Goal: Transaction & Acquisition: Obtain resource

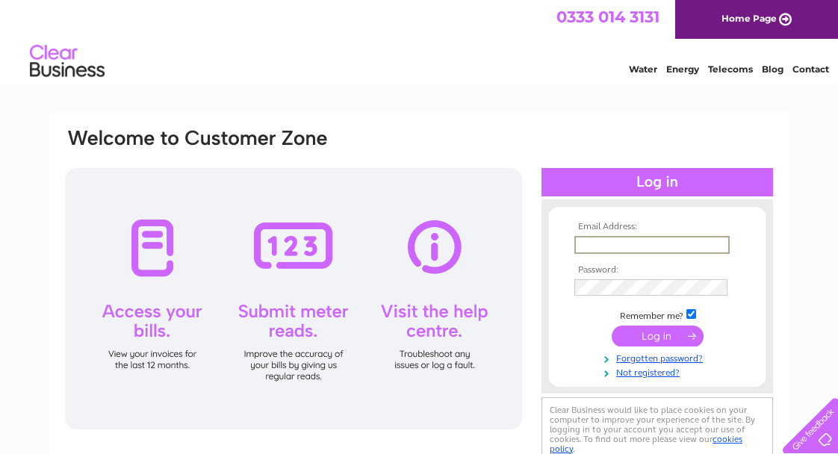
click at [592, 245] on input "text" at bounding box center [651, 245] width 155 height 18
type input "g.footman@btinternet.com"
click at [652, 334] on input "submit" at bounding box center [658, 336] width 92 height 21
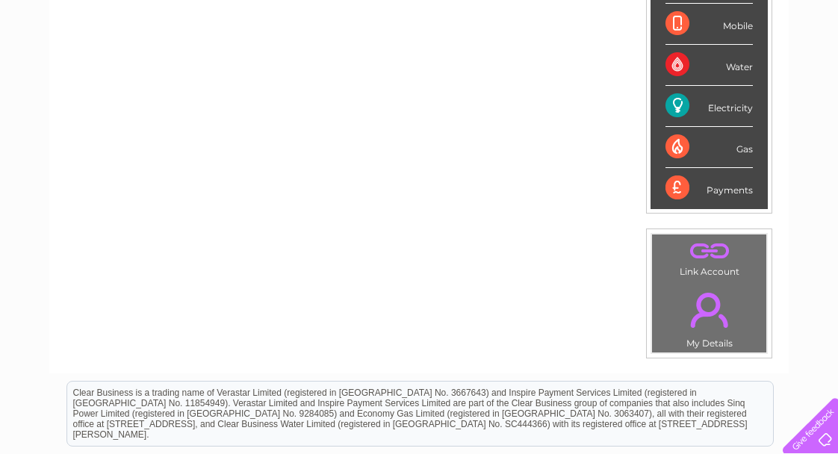
scroll to position [312, 0]
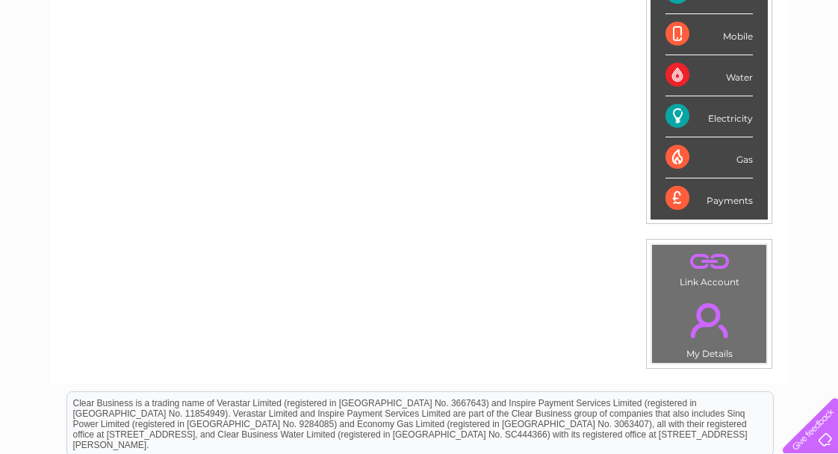
click at [713, 320] on link "." at bounding box center [709, 320] width 107 height 52
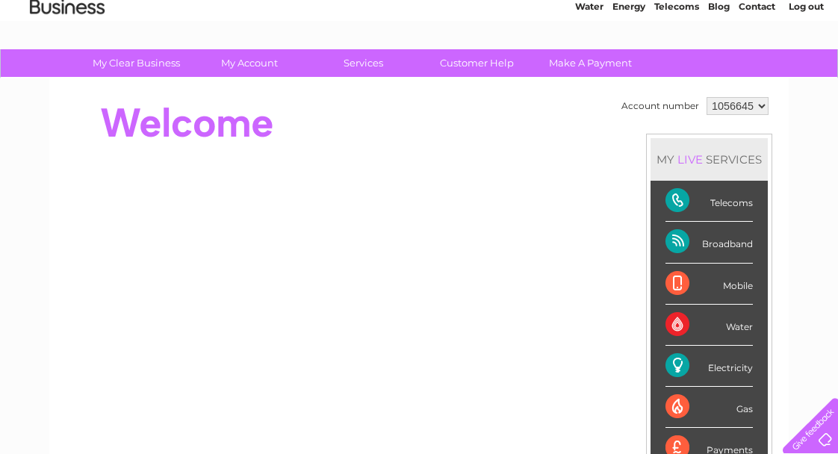
scroll to position [52, 0]
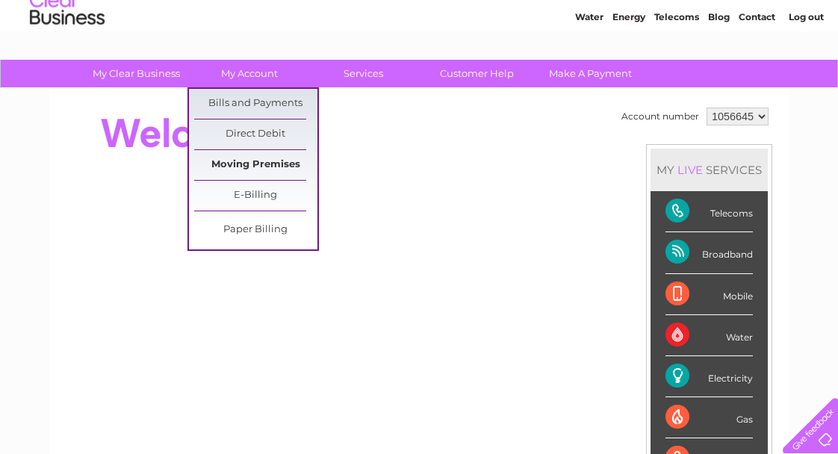
click at [248, 159] on link "Moving Premises" at bounding box center [255, 165] width 123 height 30
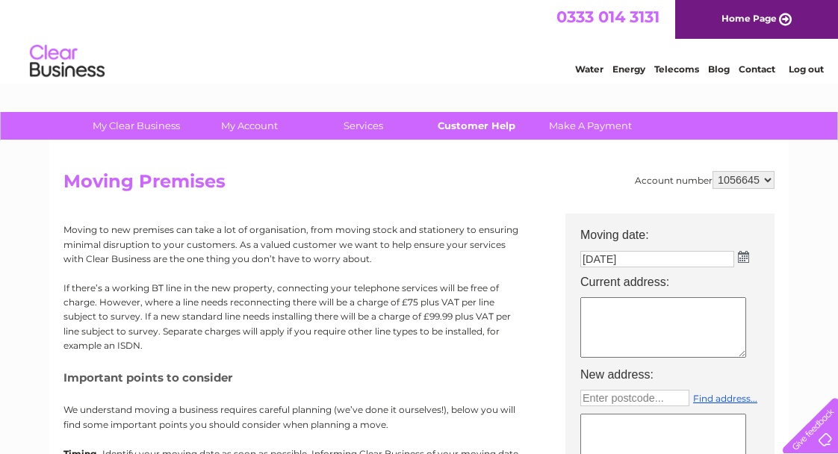
click at [482, 129] on link "Customer Help" at bounding box center [476, 126] width 123 height 28
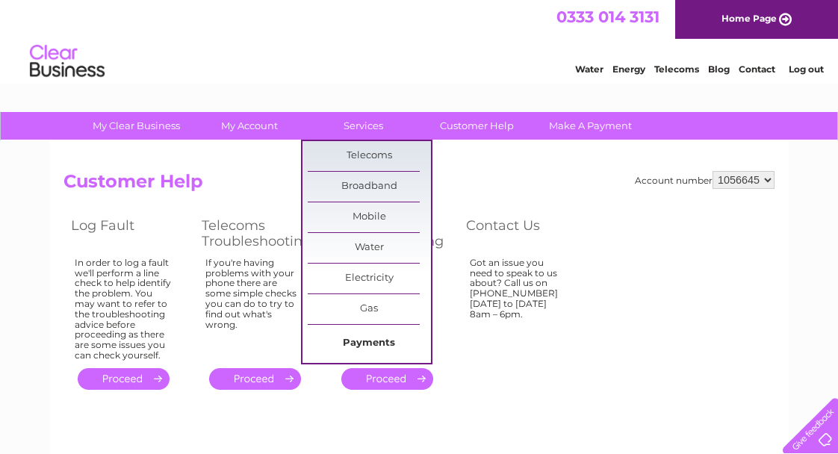
click at [378, 347] on link "Payments" at bounding box center [369, 344] width 123 height 30
click at [372, 341] on link "Payments" at bounding box center [369, 344] width 123 height 30
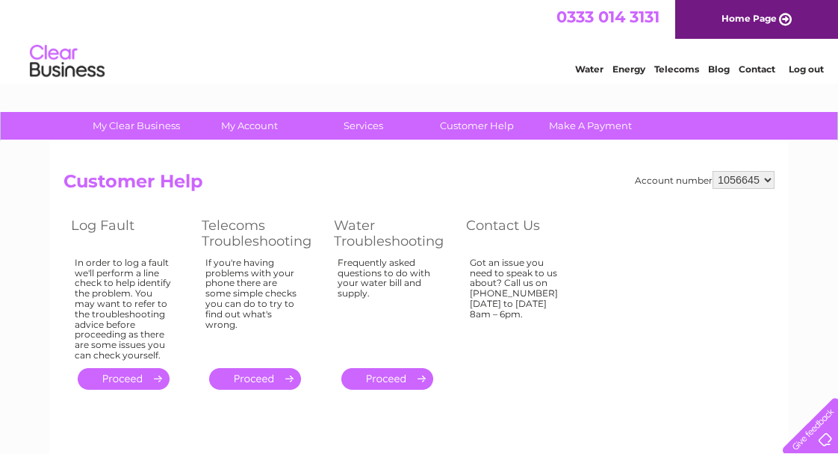
click at [767, 181] on select "1056645" at bounding box center [744, 180] width 62 height 18
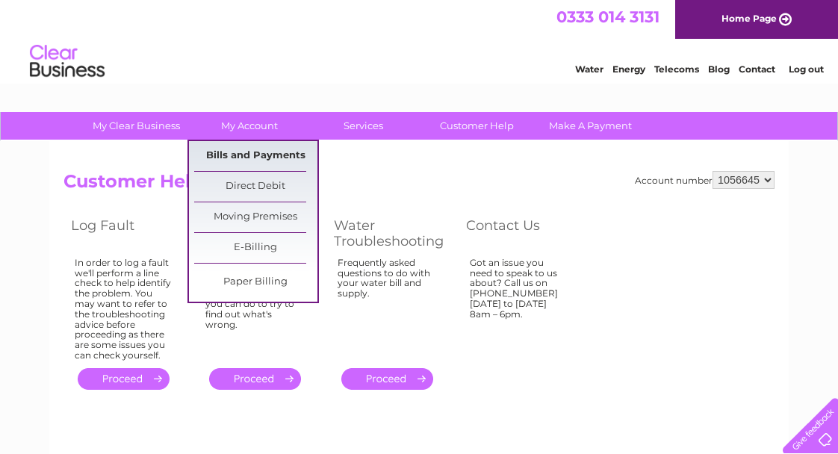
click at [255, 152] on link "Bills and Payments" at bounding box center [255, 156] width 123 height 30
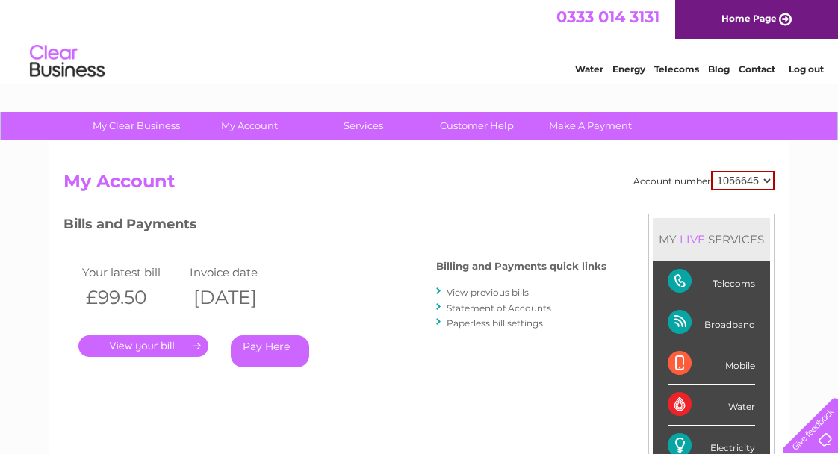
click at [162, 354] on link "." at bounding box center [143, 346] width 130 height 22
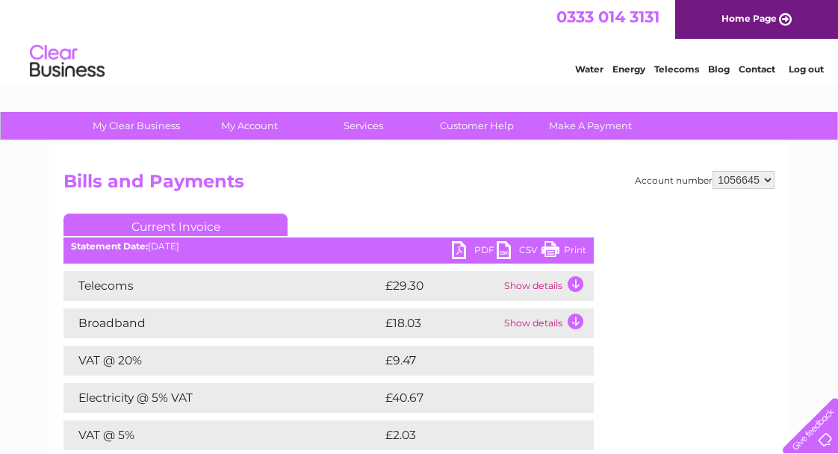
click at [575, 284] on td "Show details" at bounding box center [546, 286] width 93 height 30
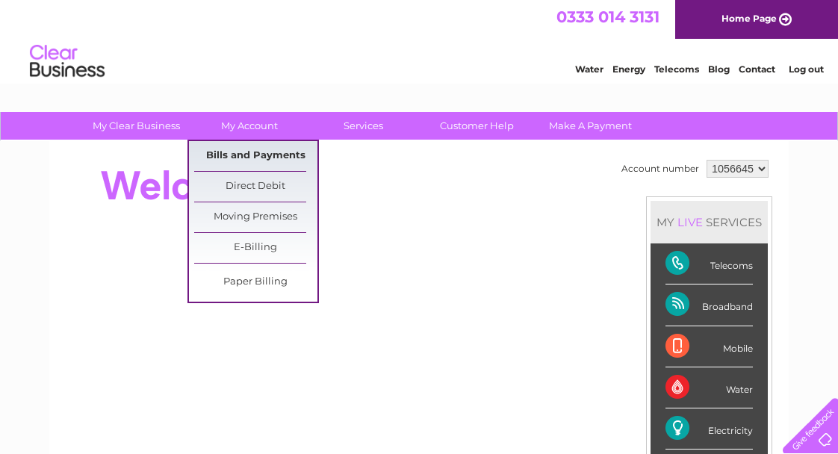
click at [255, 158] on link "Bills and Payments" at bounding box center [255, 156] width 123 height 30
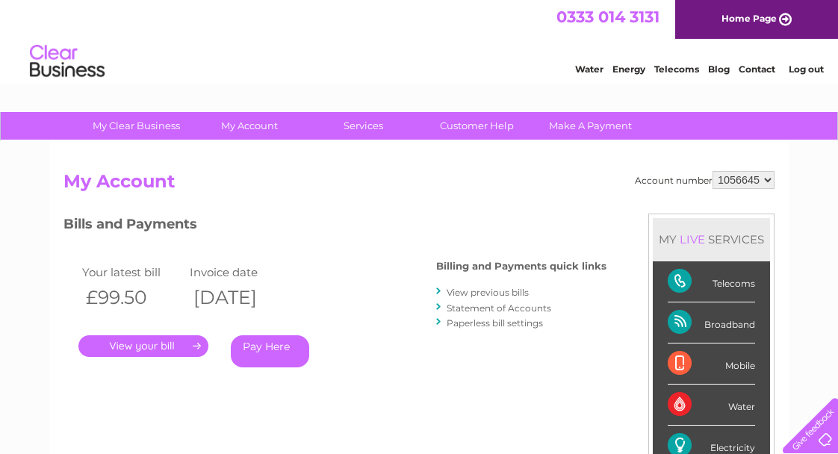
click at [196, 347] on link "." at bounding box center [143, 346] width 130 height 22
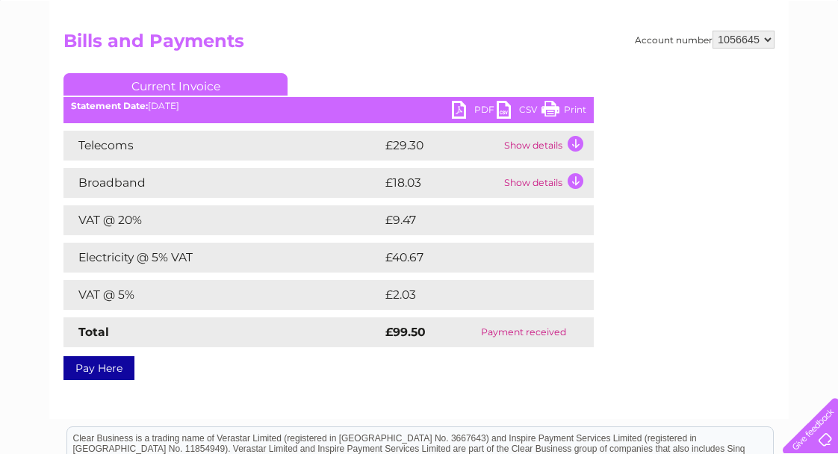
scroll to position [142, 0]
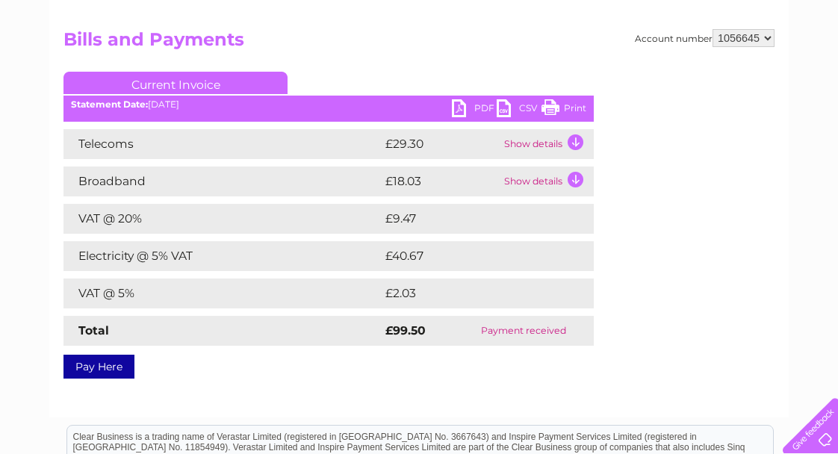
click at [575, 180] on td "Show details" at bounding box center [546, 182] width 93 height 30
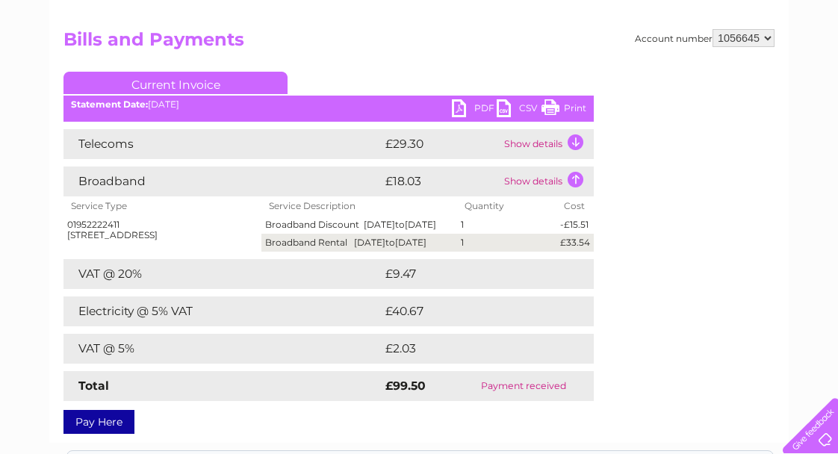
click at [575, 180] on td "Show details" at bounding box center [546, 182] width 93 height 30
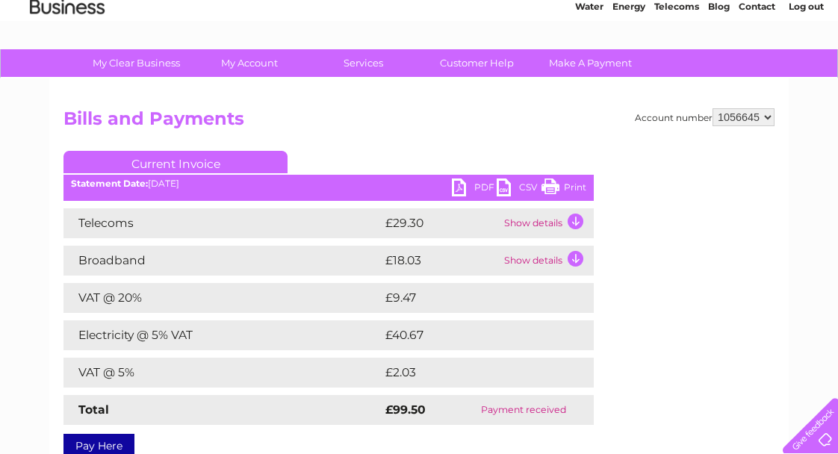
scroll to position [0, 0]
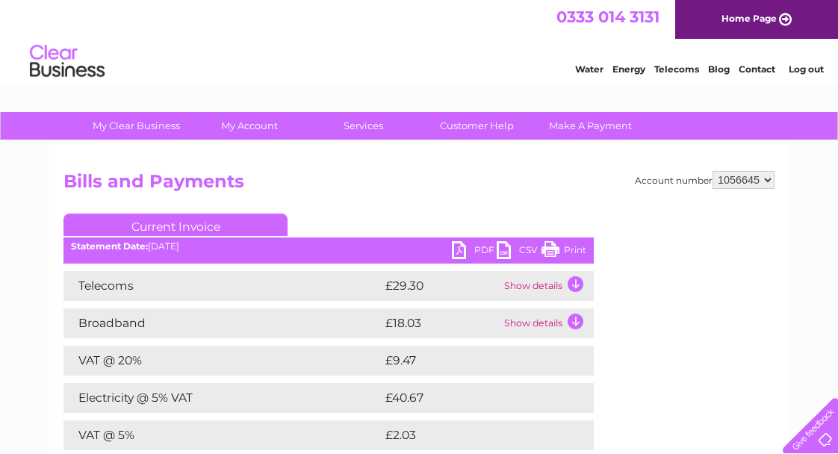
click at [830, 432] on div at bounding box center [807, 422] width 61 height 61
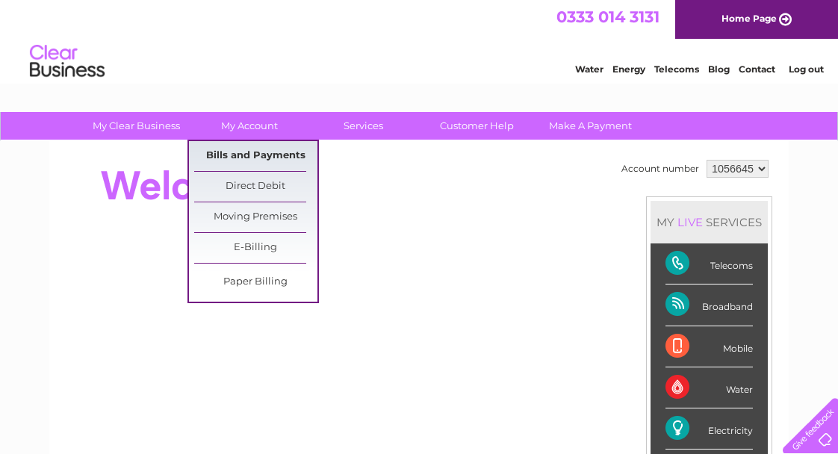
click at [255, 152] on link "Bills and Payments" at bounding box center [255, 156] width 123 height 30
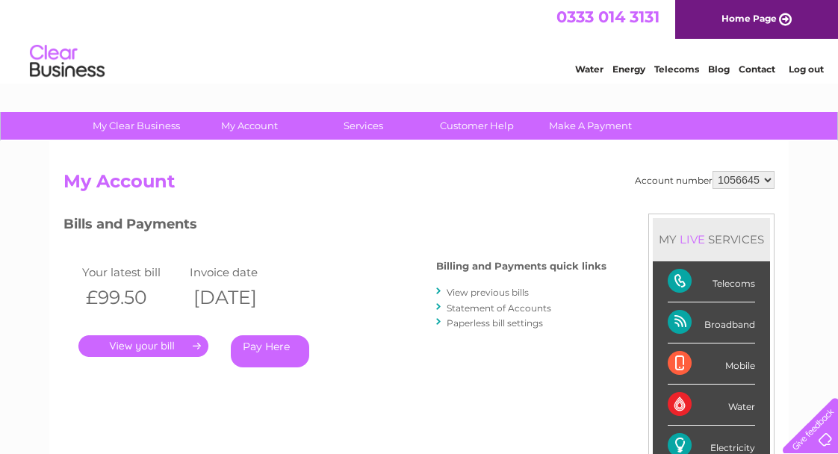
click at [192, 347] on link "." at bounding box center [143, 346] width 130 height 22
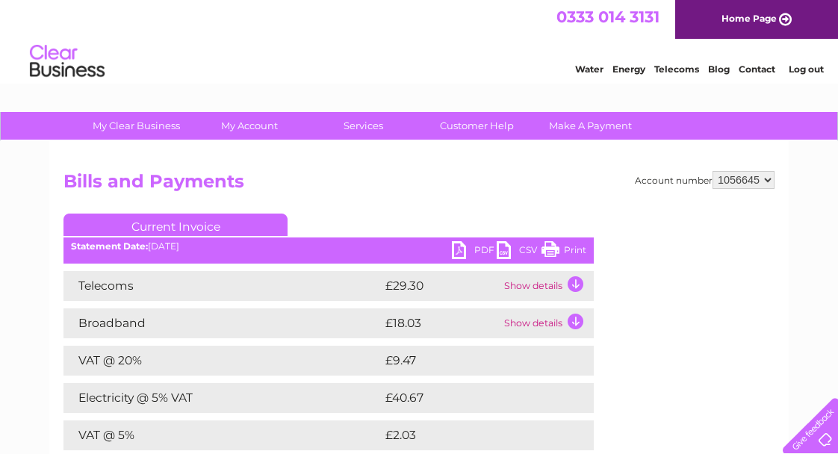
click at [461, 255] on link "PDF" at bounding box center [474, 252] width 45 height 22
